Goal: Task Accomplishment & Management: Complete application form

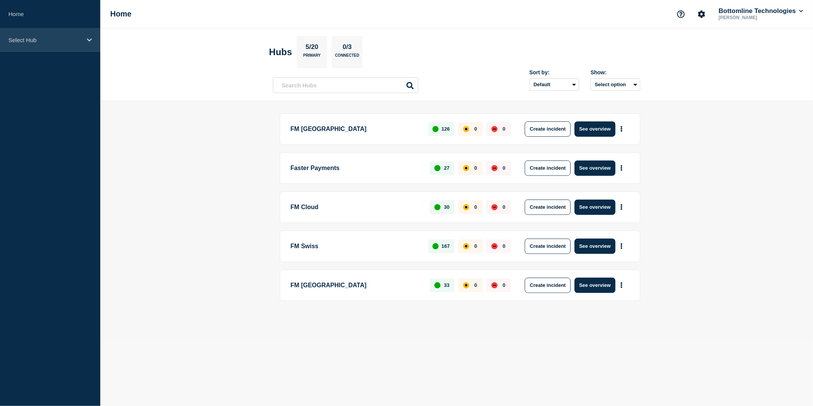
click at [84, 42] on div "Select Hub" at bounding box center [50, 39] width 100 height 23
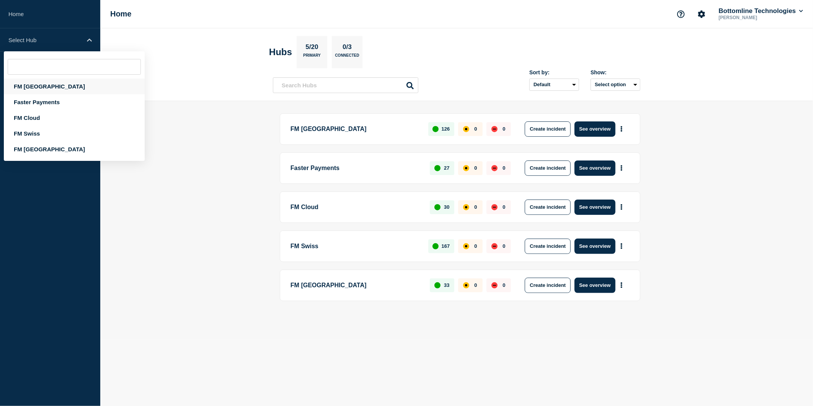
click at [44, 85] on div "FM [GEOGRAPHIC_DATA]" at bounding box center [74, 86] width 141 height 16
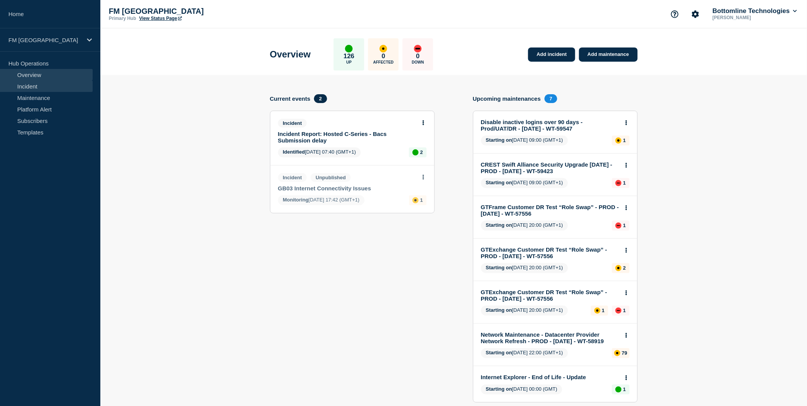
click at [58, 88] on link "Incident" at bounding box center [46, 85] width 93 height 11
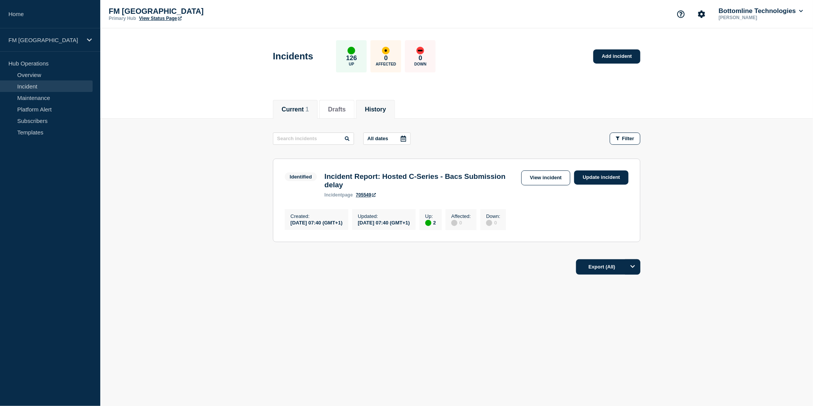
click at [386, 107] on button "History" at bounding box center [375, 109] width 21 height 7
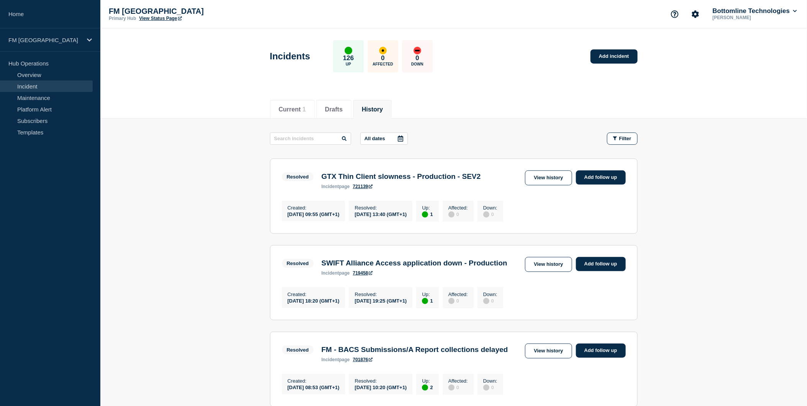
click at [359, 189] on link "721139" at bounding box center [363, 186] width 20 height 5
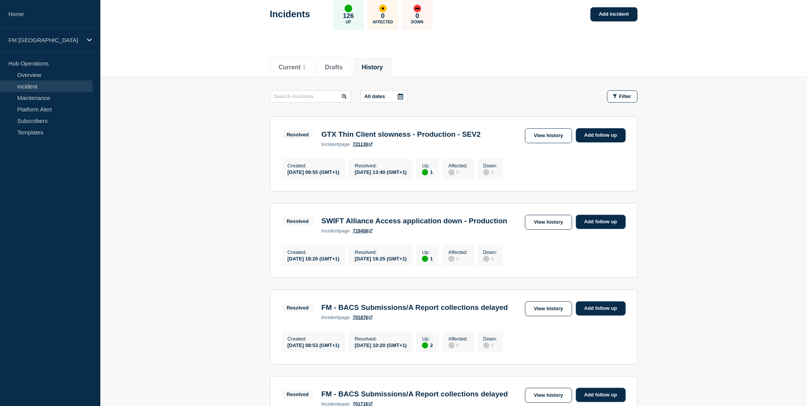
scroll to position [42, 0]
click at [555, 131] on link "View history" at bounding box center [548, 135] width 47 height 15
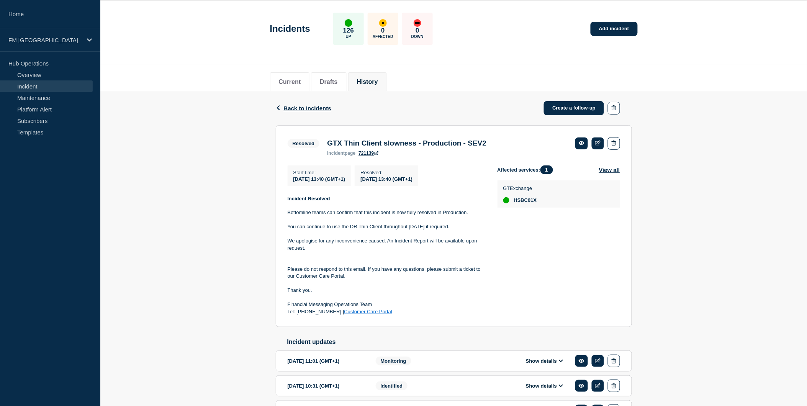
scroll to position [42, 0]
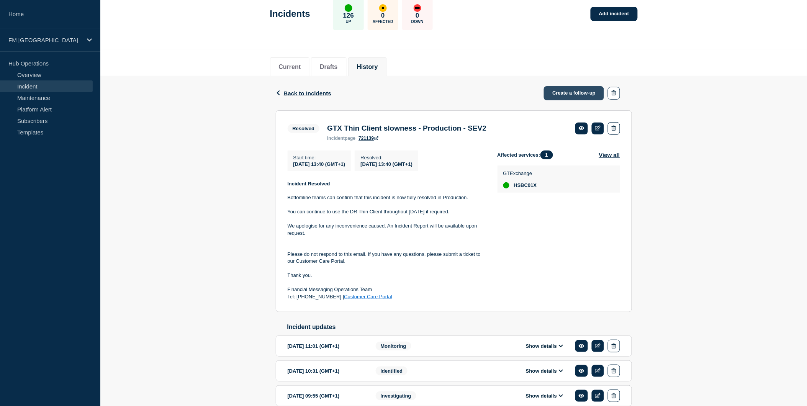
click at [589, 96] on link "Create a follow-up" at bounding box center [574, 93] width 60 height 14
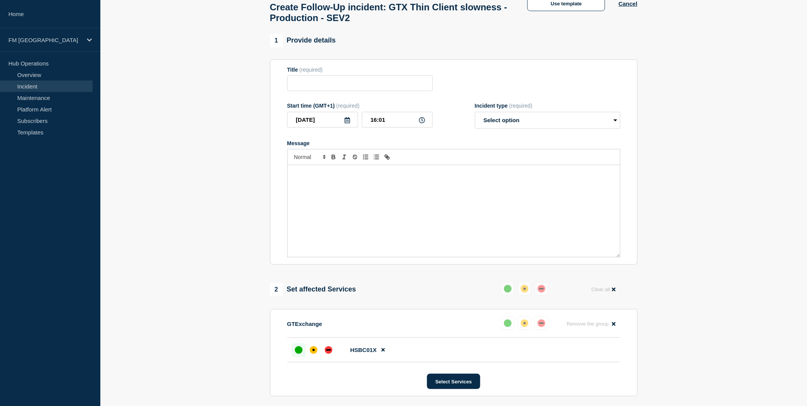
type input "GTX Thin Client slowness - Production - SEV2"
click at [541, 127] on select "Select option Investigating Identified Monitoring Resolved" at bounding box center [547, 120] width 145 height 17
select select "resolved"
click at [475, 116] on select "Select option Investigating Identified Monitoring Resolved" at bounding box center [547, 120] width 145 height 17
click at [338, 191] on div "Message" at bounding box center [454, 211] width 332 height 92
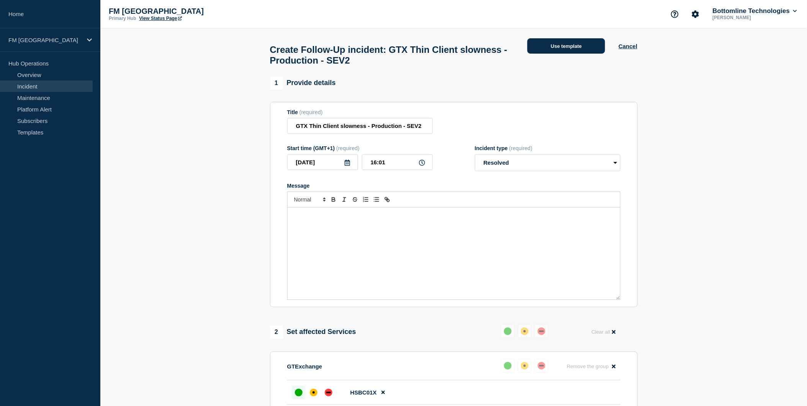
click at [562, 50] on button "Use template" at bounding box center [566, 45] width 78 height 15
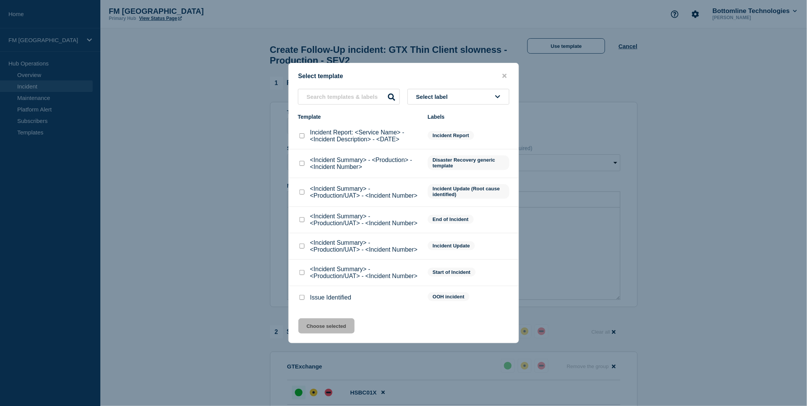
click at [300, 136] on input "Incident Report: <Service Name> - <Incident Description> - <DATE> checkbox" at bounding box center [301, 135] width 5 height 5
checkbox input "true"
click at [327, 327] on button "Choose selected" at bounding box center [326, 325] width 56 height 15
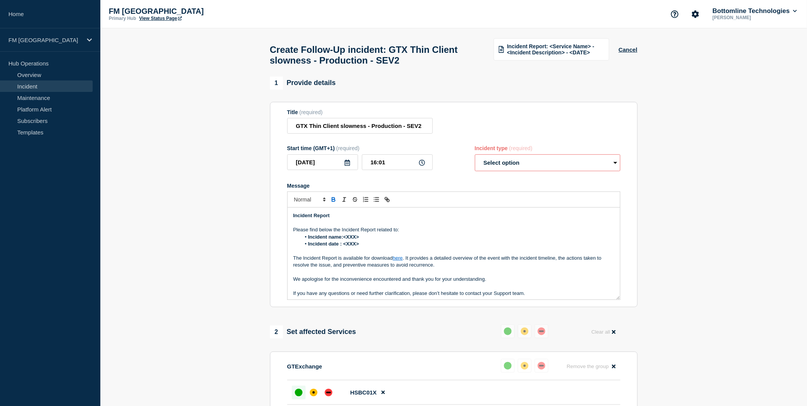
click at [544, 158] on div "Incident type (required) Select option Investigating Identified Monitoring Reso…" at bounding box center [547, 158] width 145 height 26
click at [541, 166] on select "Select option Investigating Identified Monitoring Resolved" at bounding box center [547, 162] width 145 height 17
select select "resolved"
click at [475, 159] on select "Select option Investigating Identified Monitoring Resolved" at bounding box center [547, 162] width 145 height 17
drag, startPoint x: 364, startPoint y: 239, endPoint x: 343, endPoint y: 242, distance: 20.8
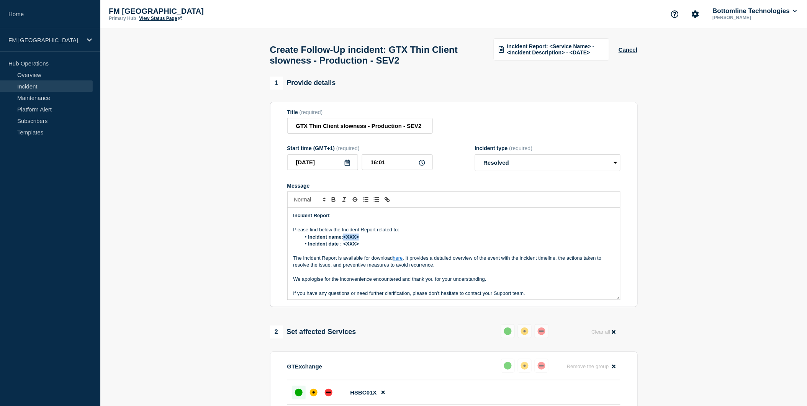
click at [343, 240] on li "Incident name:<XXX>" at bounding box center [458, 237] width 314 height 7
drag, startPoint x: 365, startPoint y: 248, endPoint x: 344, endPoint y: 247, distance: 20.7
click at [344, 247] on li "Incident date : <XXX>" at bounding box center [458, 243] width 314 height 7
click at [399, 261] on link "here" at bounding box center [398, 258] width 10 height 6
click at [411, 274] on link at bounding box center [406, 271] width 18 height 6
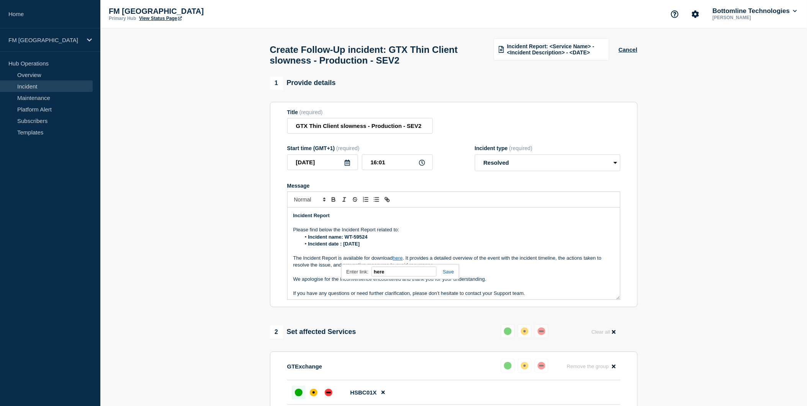
click at [388, 276] on input "here" at bounding box center [403, 271] width 65 height 10
drag, startPoint x: 391, startPoint y: 278, endPoint x: 358, endPoint y: 276, distance: 33.0
click at [358, 276] on div "here here" at bounding box center [400, 271] width 118 height 15
paste input "ttps://[DOMAIN_NAME][URL]"
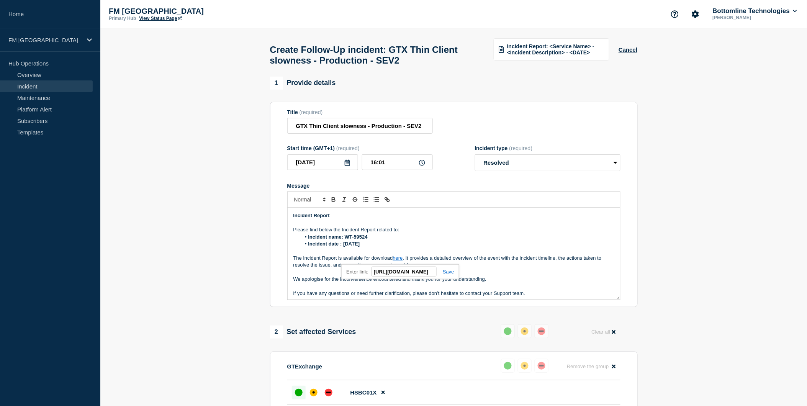
type input "[URL][DOMAIN_NAME]"
click at [450, 273] on link at bounding box center [445, 272] width 18 height 6
click at [343, 166] on input "[DATE]" at bounding box center [322, 162] width 71 height 16
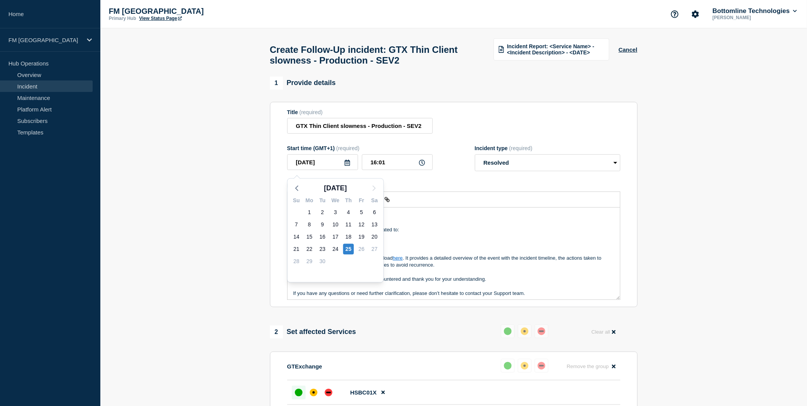
click at [427, 245] on li "Incident date : [DATE]" at bounding box center [458, 243] width 314 height 7
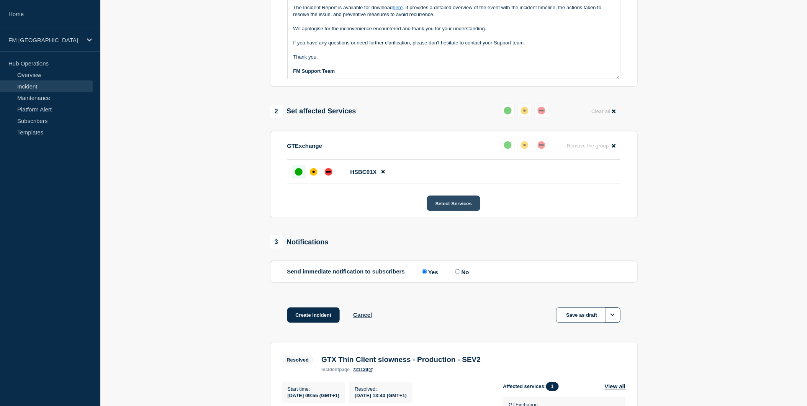
scroll to position [255, 0]
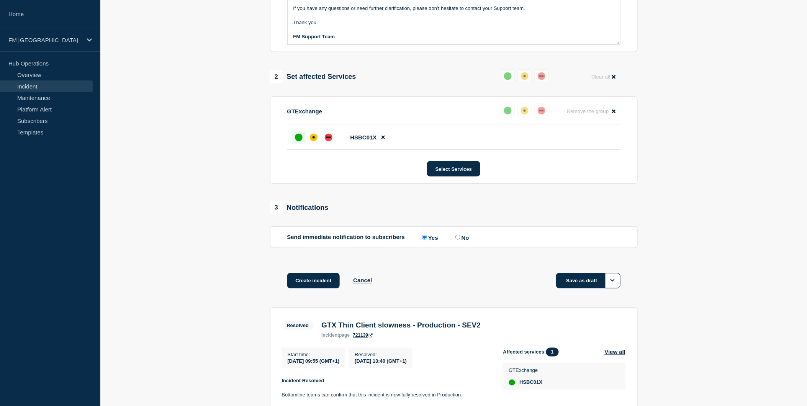
click at [577, 284] on button "Save as draft" at bounding box center [588, 280] width 64 height 15
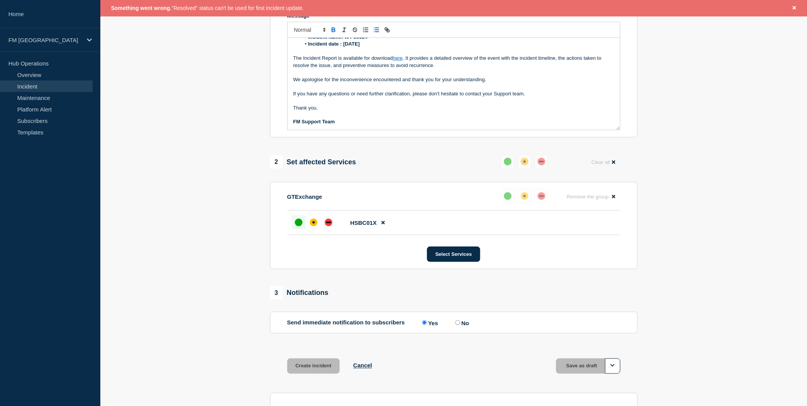
scroll to position [59, 0]
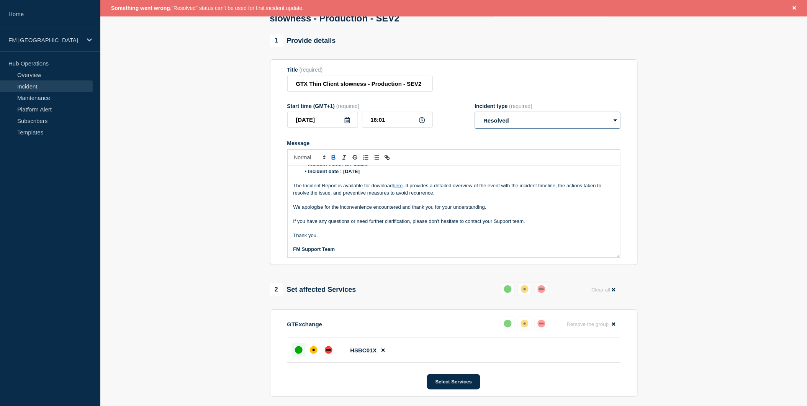
click at [529, 129] on select "Select option Investigating Identified Monitoring Resolved" at bounding box center [547, 120] width 145 height 17
select select "identified"
click at [475, 116] on select "Select option Investigating Identified Monitoring Resolved" at bounding box center [547, 120] width 145 height 17
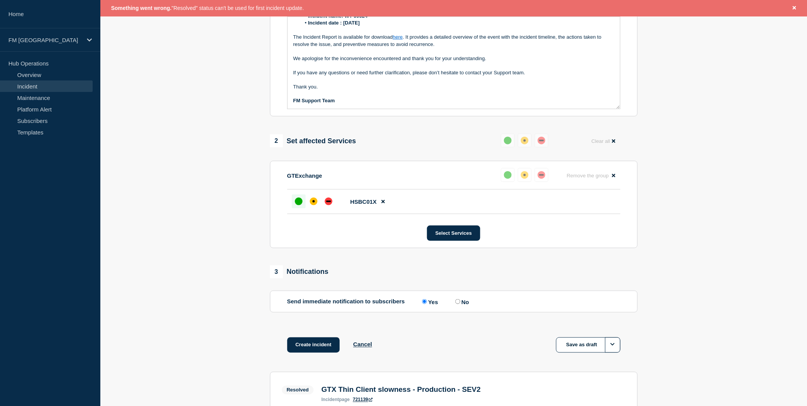
scroll to position [356, 0]
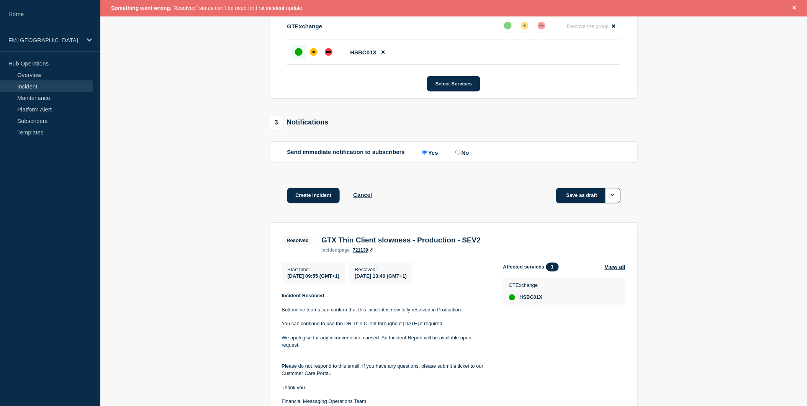
click at [579, 203] on button "Save as draft" at bounding box center [588, 195] width 64 height 15
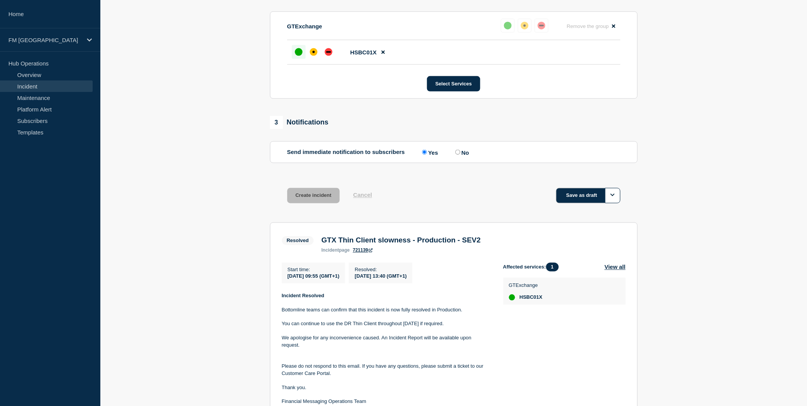
scroll to position [340, 0]
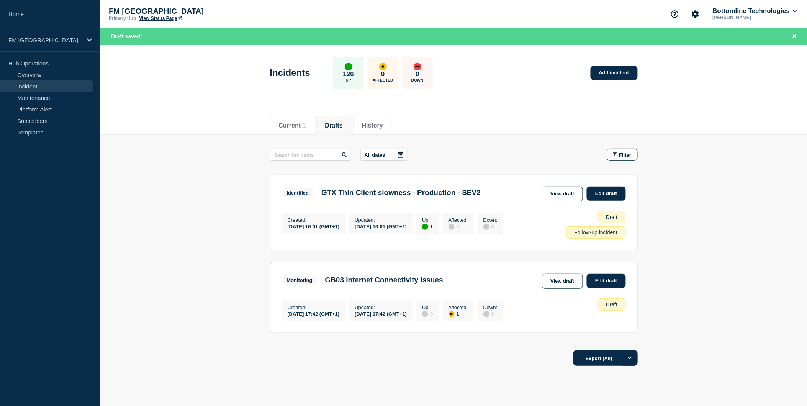
click at [45, 84] on link "Incident" at bounding box center [46, 85] width 93 height 11
click at [381, 122] on button "History" at bounding box center [372, 125] width 21 height 7
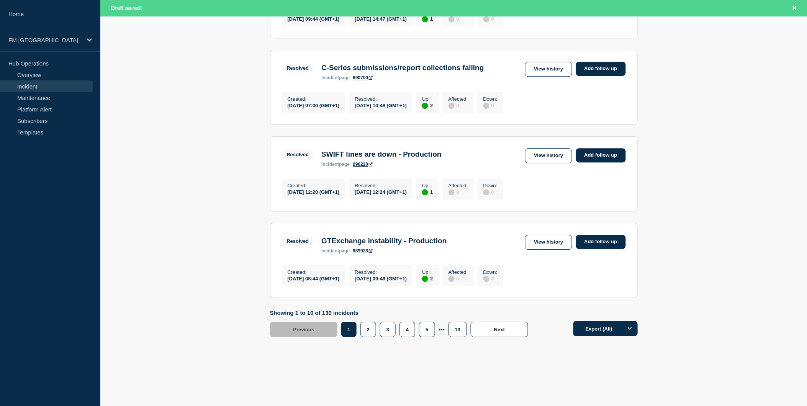
scroll to position [808, 0]
click at [369, 337] on button "2" at bounding box center [368, 329] width 16 height 15
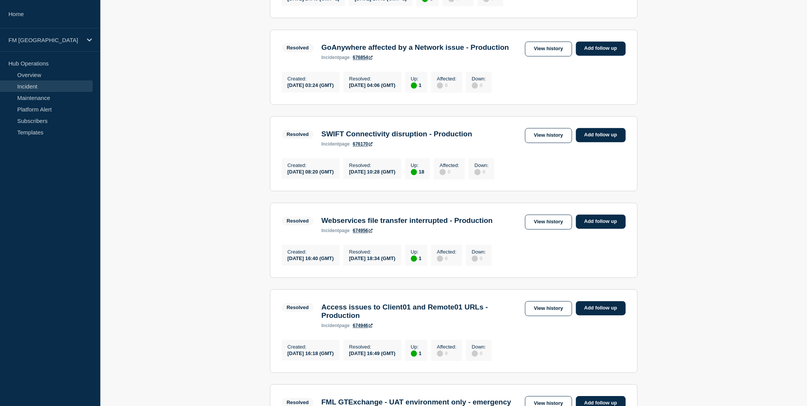
scroll to position [749, 0]
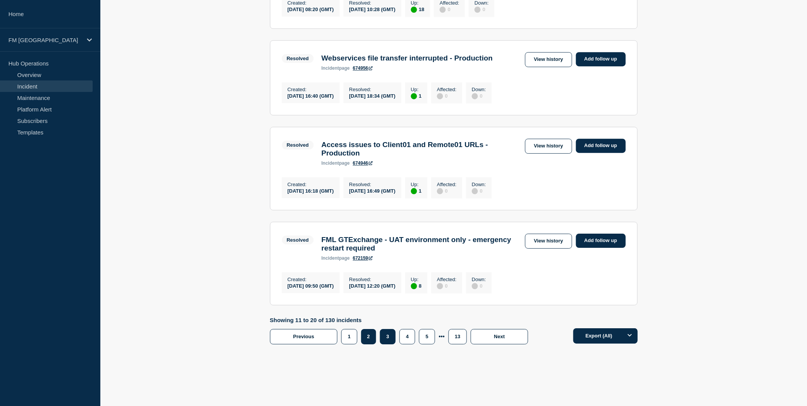
click at [392, 344] on button "3" at bounding box center [388, 336] width 16 height 15
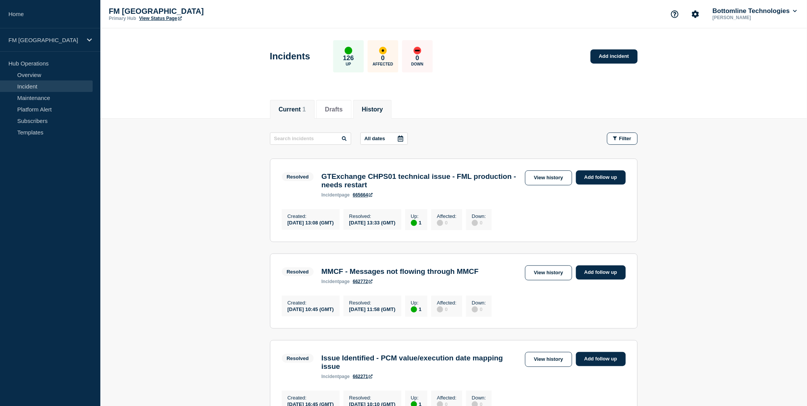
click at [300, 108] on button "Current 1" at bounding box center [292, 109] width 27 height 7
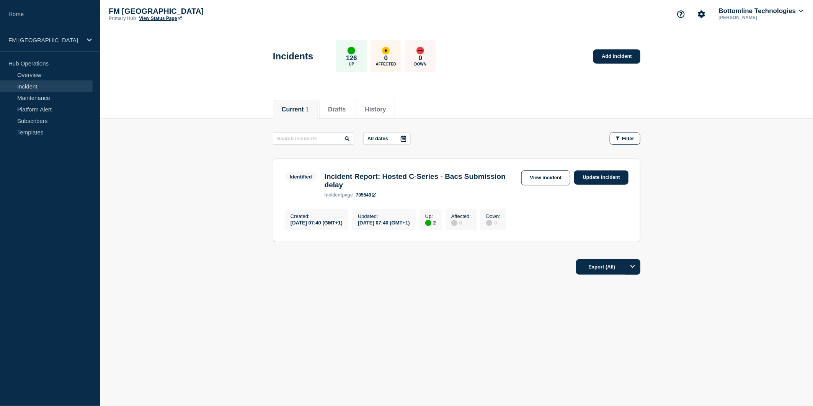
click at [368, 197] on link "705549" at bounding box center [366, 194] width 20 height 5
click at [543, 185] on link "View incident" at bounding box center [545, 177] width 49 height 15
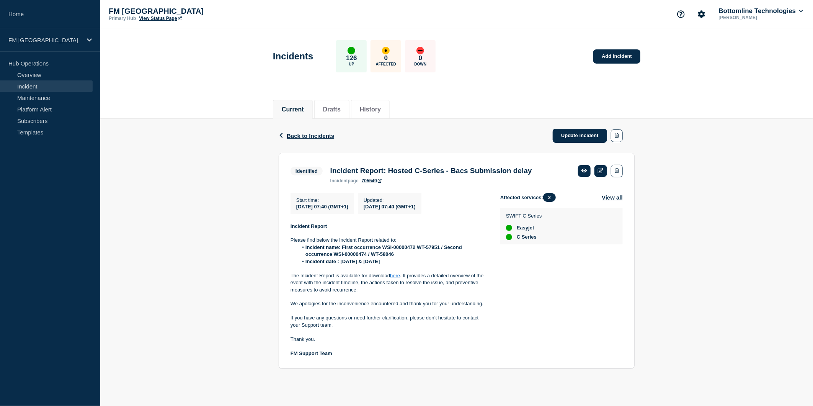
click at [46, 85] on link "Incident" at bounding box center [46, 85] width 93 height 11
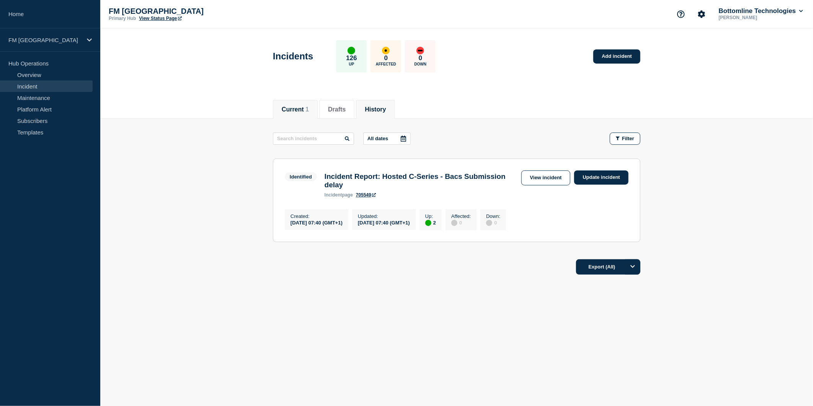
click at [386, 106] on button "History" at bounding box center [375, 109] width 21 height 7
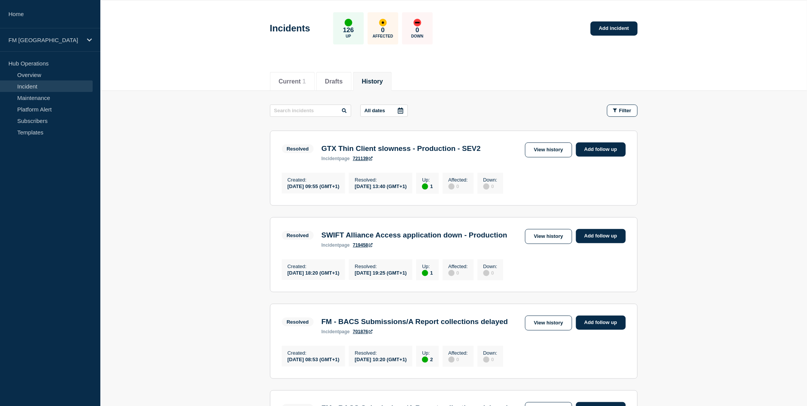
scroll to position [42, 0]
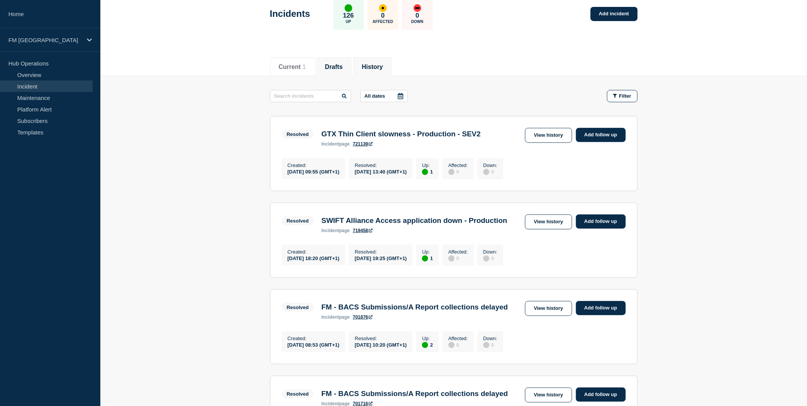
click at [336, 67] on button "Drafts" at bounding box center [334, 67] width 18 height 7
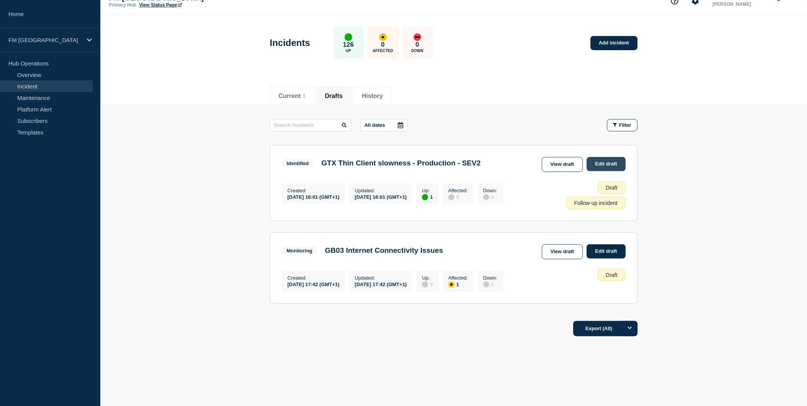
click at [605, 161] on link "Edit draft" at bounding box center [606, 164] width 39 height 14
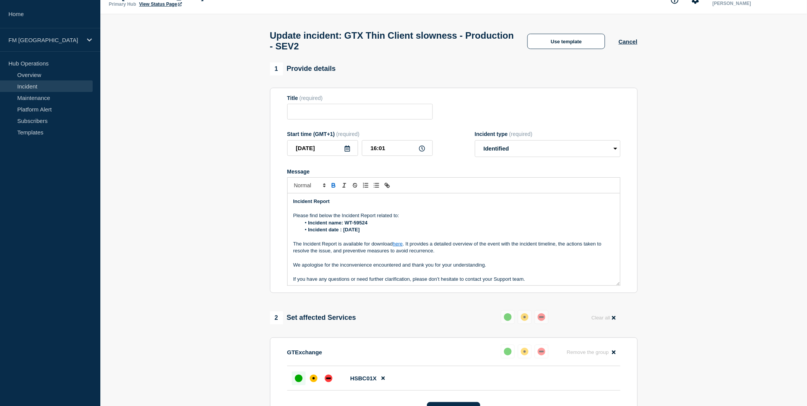
type input "GTX Thin Client slowness - Production - SEV2"
type input "16:01"
select select "identified"
click at [295, 115] on input "GTX Thin Client slowness - Production - SEV2" at bounding box center [359, 112] width 145 height 16
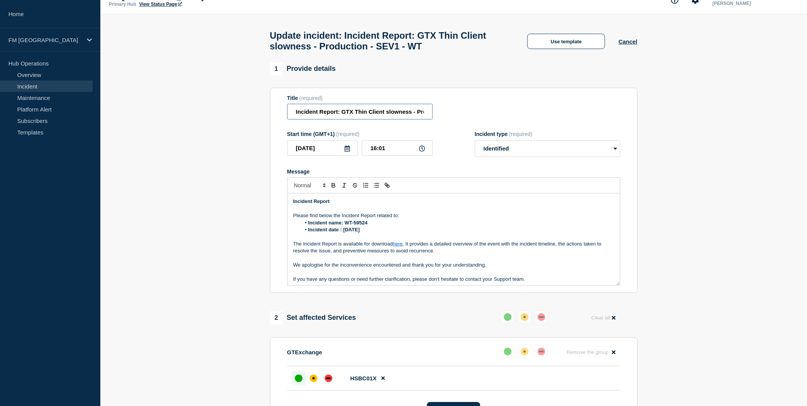
drag, startPoint x: 429, startPoint y: 116, endPoint x: 435, endPoint y: 116, distance: 5.8
click at [435, 116] on div "Title (required) Incident Report: GTX Thin Client slowness - Production - SEV1 …" at bounding box center [453, 107] width 333 height 25
click at [420, 113] on input "Incident Report: GTX Thin Client slowness - Production - SEV1 - WT" at bounding box center [359, 112] width 145 height 16
drag, startPoint x: 342, startPoint y: 115, endPoint x: 385, endPoint y: 115, distance: 42.5
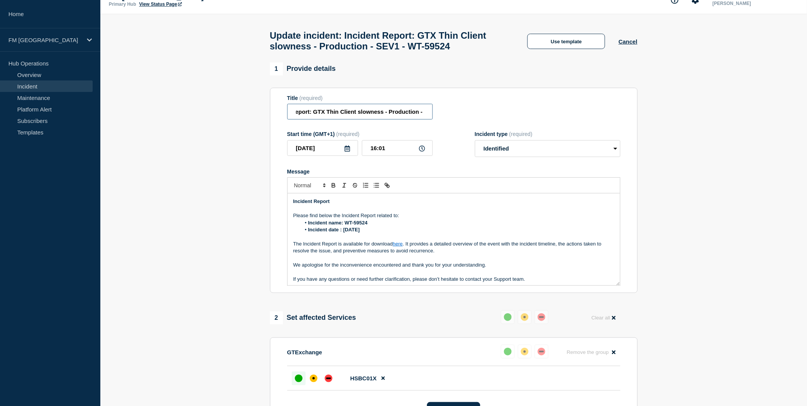
click at [385, 115] on input "Incident Report: GTX Thin Client slowness - Production - SEV1 - WT-59524" at bounding box center [359, 112] width 145 height 16
paste input "ntermittent slowness and login issues"
click at [314, 119] on input "Incident Report: ntermittent slowness and login issues- Production - SEV1 - WT-…" at bounding box center [359, 112] width 145 height 16
type input "Incident Report: Intermittent slowness and login issues- Production/DR - SEV1 -…"
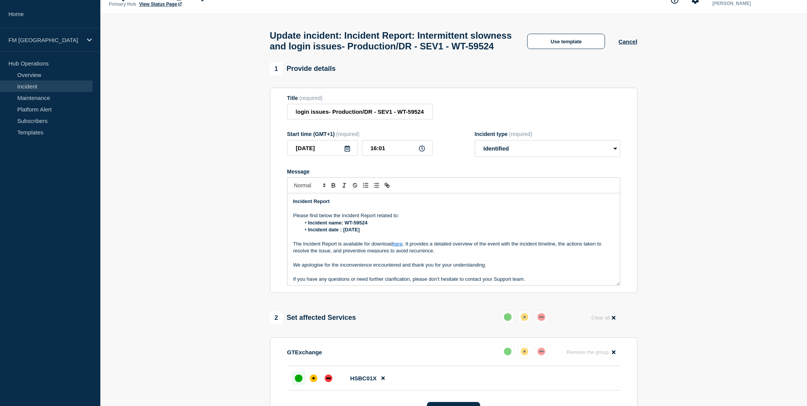
scroll to position [0, 0]
click at [345, 226] on strong "Incident name: WT-59524" at bounding box center [337, 223] width 59 height 6
drag, startPoint x: 356, startPoint y: 240, endPoint x: 345, endPoint y: 240, distance: 11.1
click at [345, 226] on strong "Incident name: WSI:" at bounding box center [331, 223] width 47 height 6
click at [354, 226] on span "WSI-00000496 /" at bounding box center [361, 223] width 36 height 6
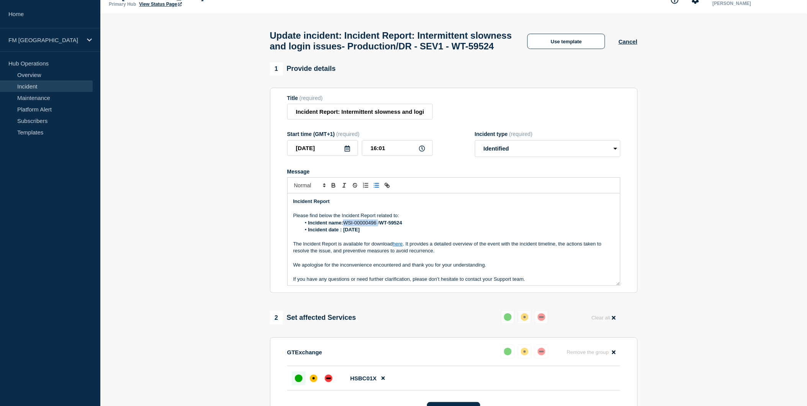
drag, startPoint x: 380, startPoint y: 238, endPoint x: 347, endPoint y: 239, distance: 33.7
click at [347, 226] on span "WSI-00000496 /" at bounding box center [361, 223] width 36 height 6
click at [438, 219] on p "Please find below the Incident Report related to:" at bounding box center [453, 215] width 321 height 7
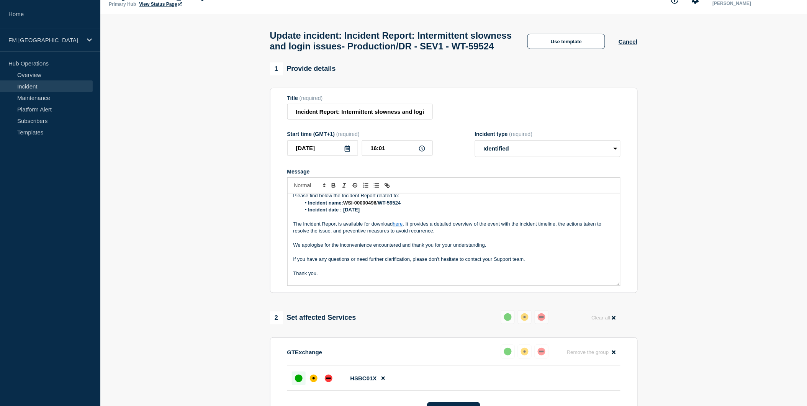
scroll to position [30, 0]
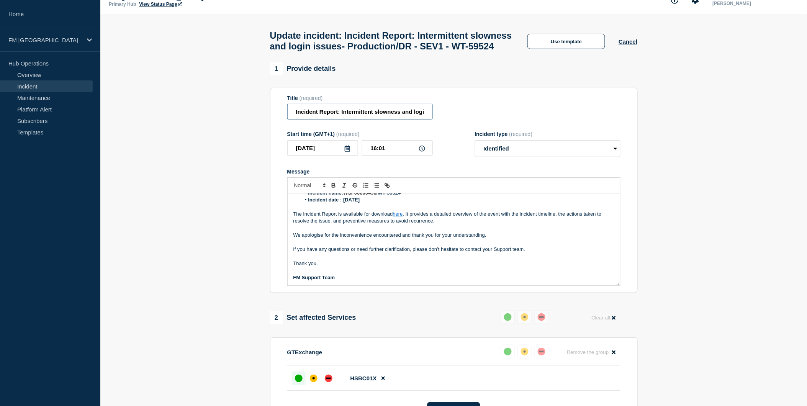
drag, startPoint x: 296, startPoint y: 129, endPoint x: 275, endPoint y: 131, distance: 21.5
click at [275, 131] on section "Title (required) Incident Report: Intermittent slowness and login issues- Produ…" at bounding box center [454, 191] width 368 height 206
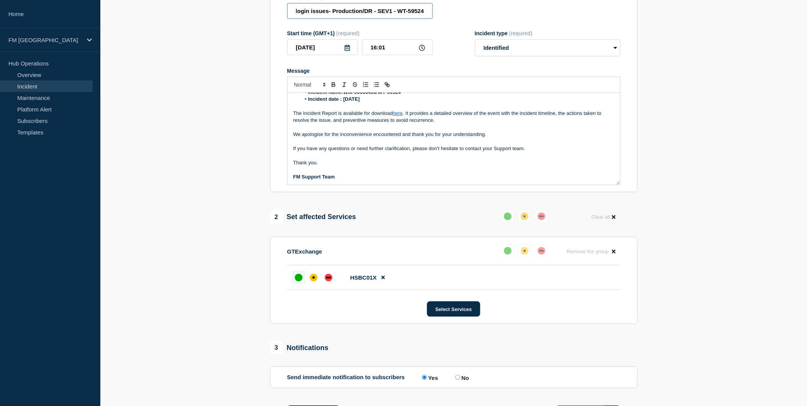
scroll to position [142, 0]
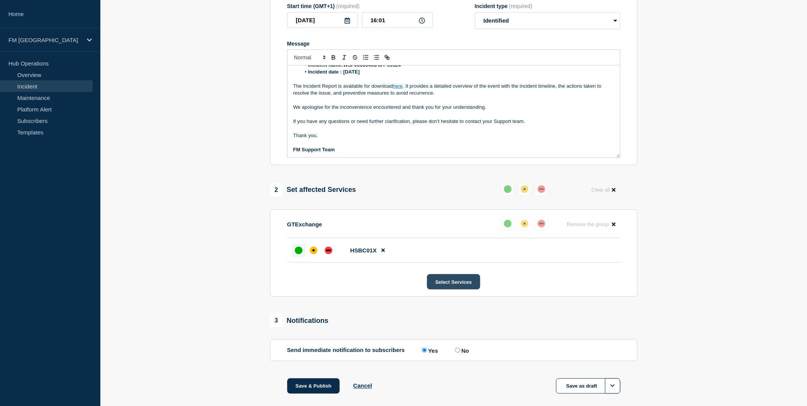
click at [449, 289] on button "Select Services" at bounding box center [453, 281] width 53 height 15
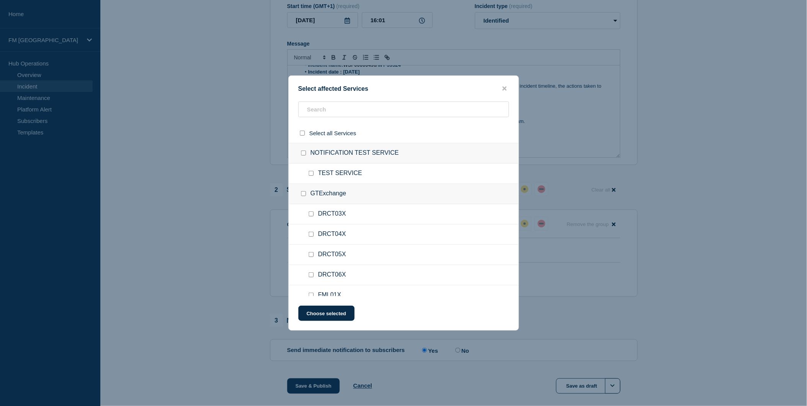
click at [500, 90] on button "close button" at bounding box center [504, 88] width 9 height 7
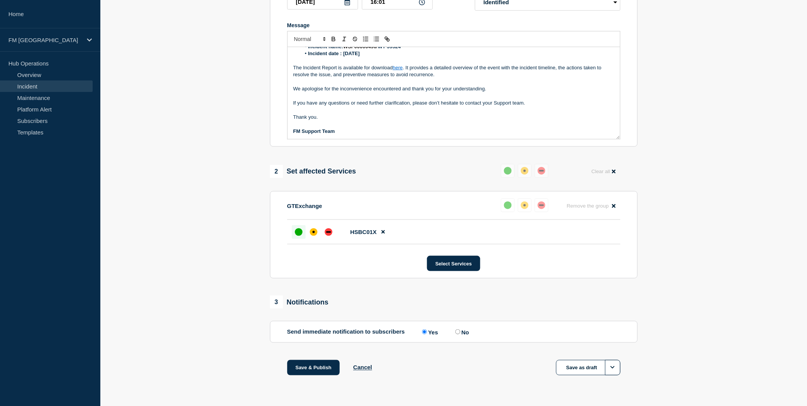
scroll to position [179, 0]
click at [299, 229] on div "up" at bounding box center [299, 232] width 8 height 8
click at [315, 366] on button "Save & Publish" at bounding box center [313, 367] width 53 height 15
